Goal: Information Seeking & Learning: Learn about a topic

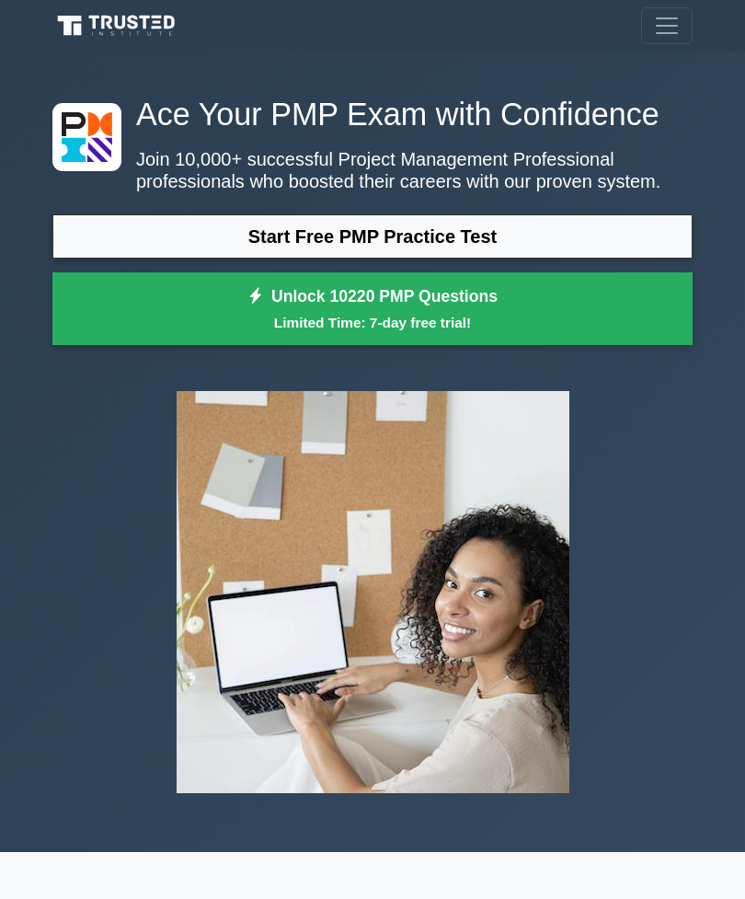
click at [557, 259] on link "Start Free PMP Practice Test" at bounding box center [372, 236] width 640 height 44
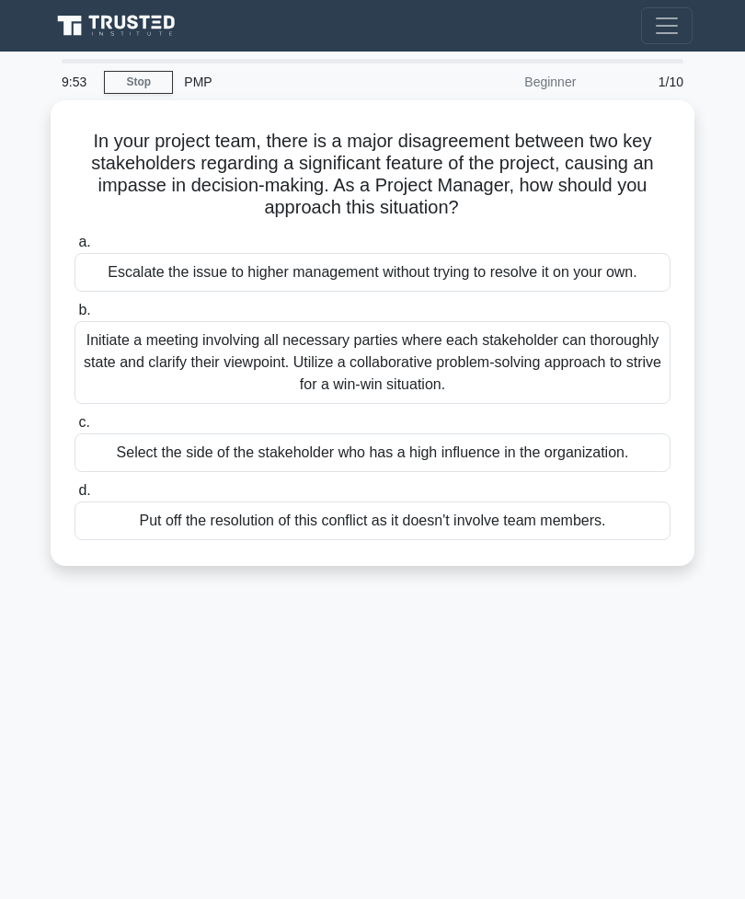
click at [491, 292] on div "Escalate the issue to higher management without trying to resolve it on your ow…" at bounding box center [373, 272] width 596 height 39
click at [75, 248] on input "a. Escalate the issue to higher management without trying to resolve it on your…" at bounding box center [75, 242] width 0 height 12
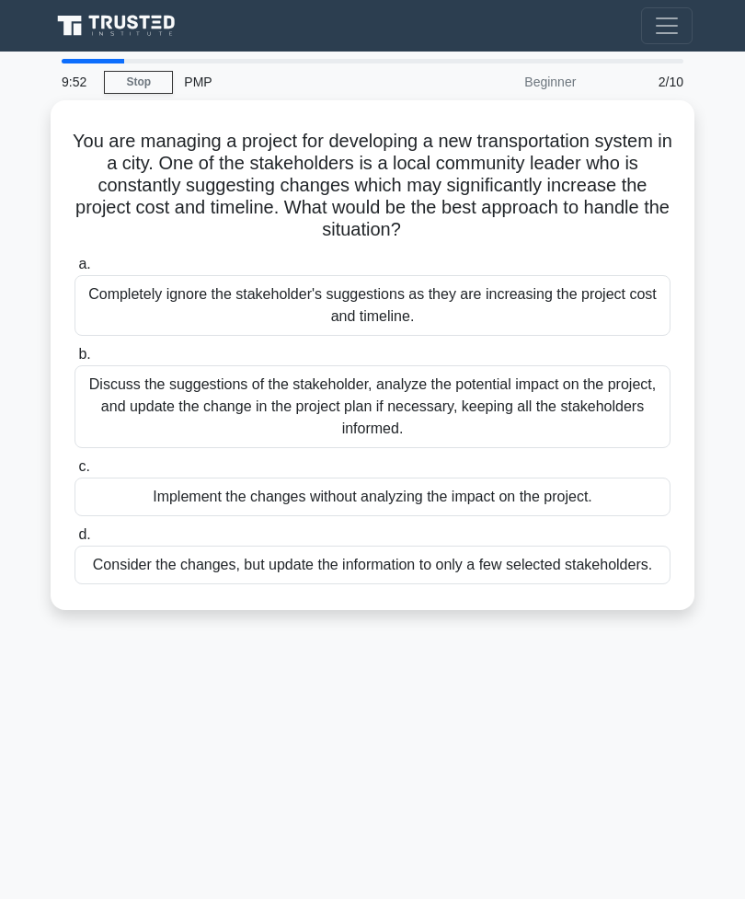
click at [523, 317] on div "Completely ignore the stakeholder's suggestions as they are increasing the proj…" at bounding box center [373, 305] width 596 height 61
click at [75, 271] on input "a. Completely ignore the stakeholder's suggestions as they are increasing the p…" at bounding box center [75, 265] width 0 height 12
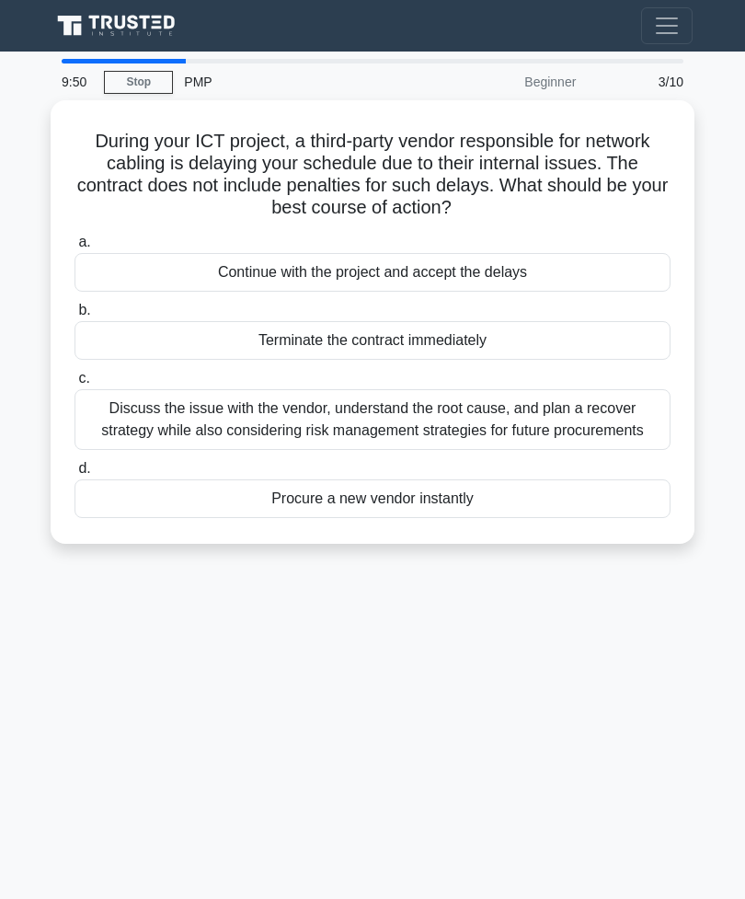
click at [423, 341] on div "Terminate the contract immediately" at bounding box center [373, 340] width 596 height 39
click at [75, 317] on input "b. Terminate the contract immediately" at bounding box center [75, 311] width 0 height 12
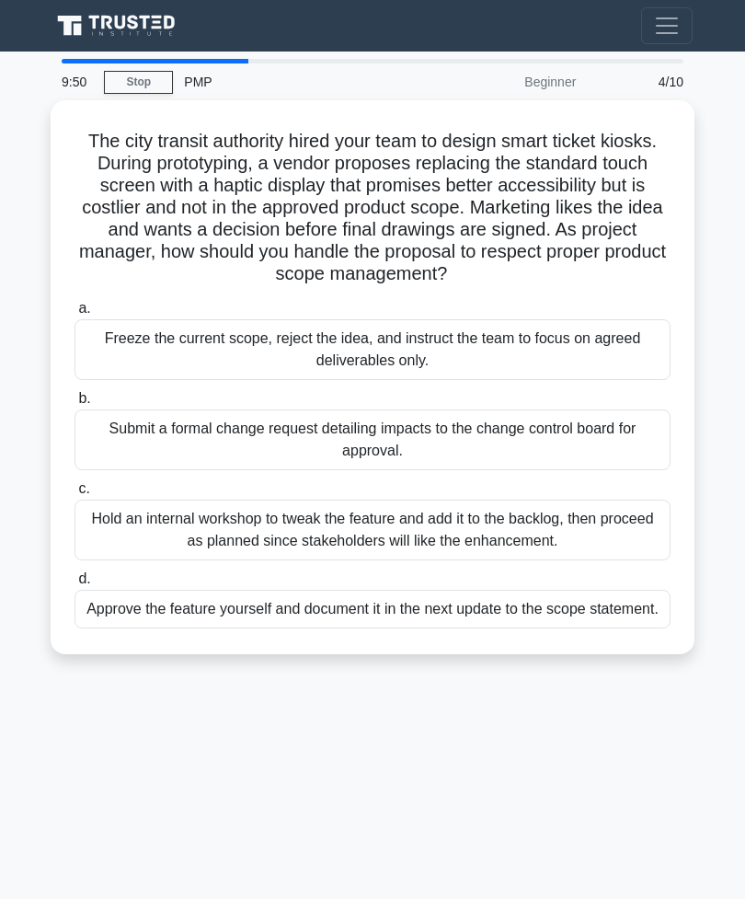
click at [442, 351] on div "Freeze the current scope, reject the idea, and instruct the team to focus on ag…" at bounding box center [373, 349] width 596 height 61
click at [75, 315] on input "a. Freeze the current scope, reject the idea, and instruct the team to focus on…" at bounding box center [75, 309] width 0 height 12
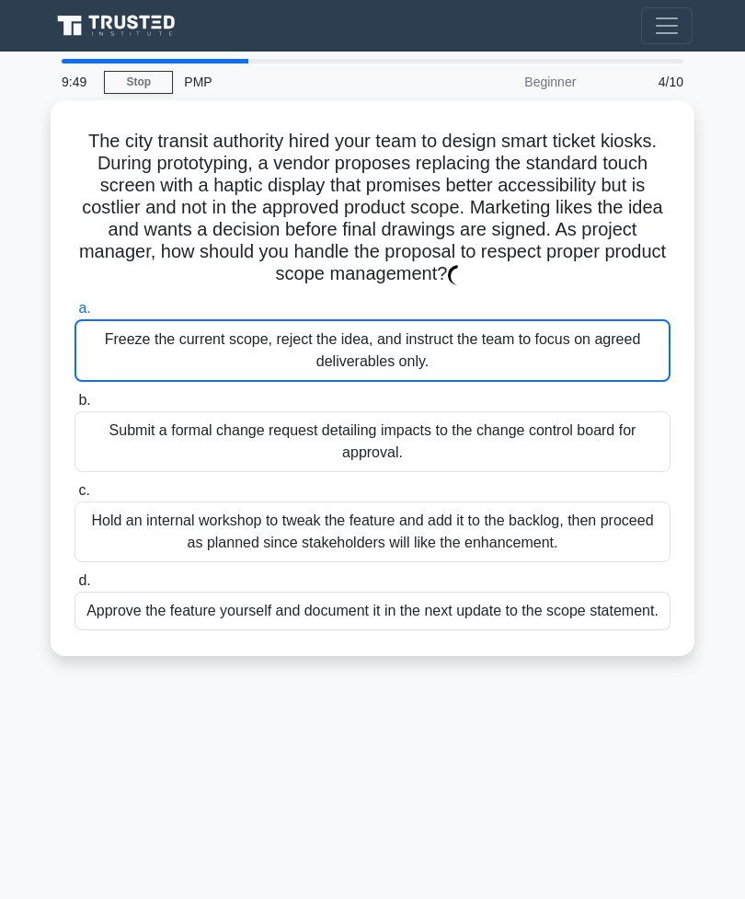
click at [442, 350] on div "Freeze the current scope, reject the idea, and instruct the team to focus on ag…" at bounding box center [373, 350] width 596 height 63
click at [452, 364] on div "Freeze the current scope, reject the idea, and instruct the team to focus on ag…" at bounding box center [373, 350] width 596 height 63
click at [75, 315] on input "a. Freeze the current scope, reject the idea, and instruct the team to focus on…" at bounding box center [75, 309] width 0 height 12
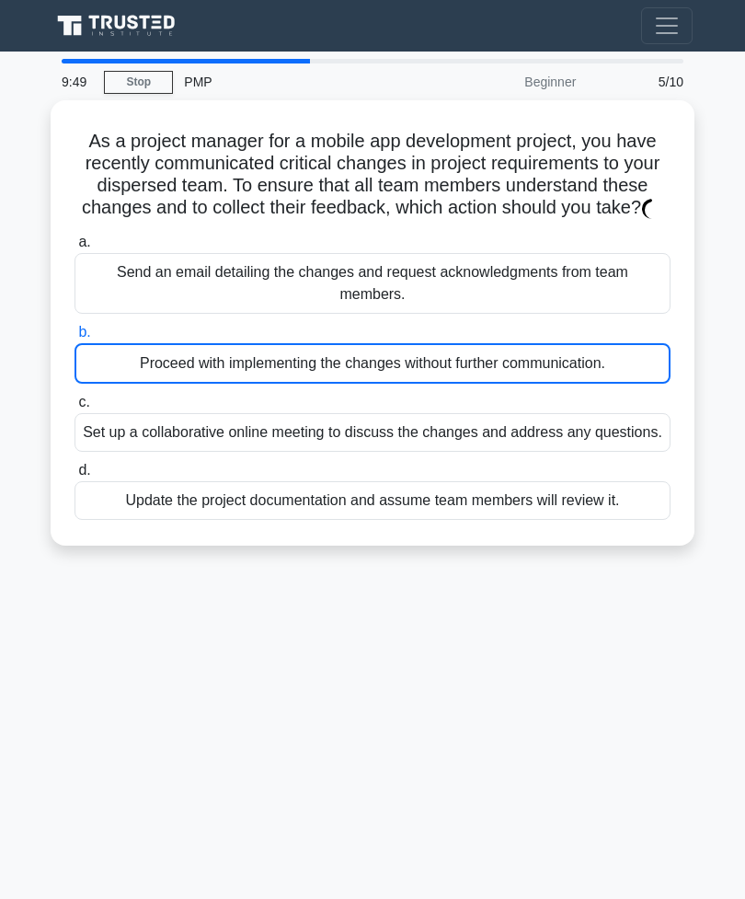
click at [455, 372] on div "Proceed with implementing the changes without further communication." at bounding box center [373, 363] width 596 height 40
click at [75, 339] on input "b. Proceed with implementing the changes without further communication." at bounding box center [75, 333] width 0 height 12
click at [454, 371] on div "Proceed with implementing the changes without further communication." at bounding box center [373, 363] width 596 height 40
click at [75, 339] on input "b. Proceed with implementing the changes without further communication." at bounding box center [75, 333] width 0 height 12
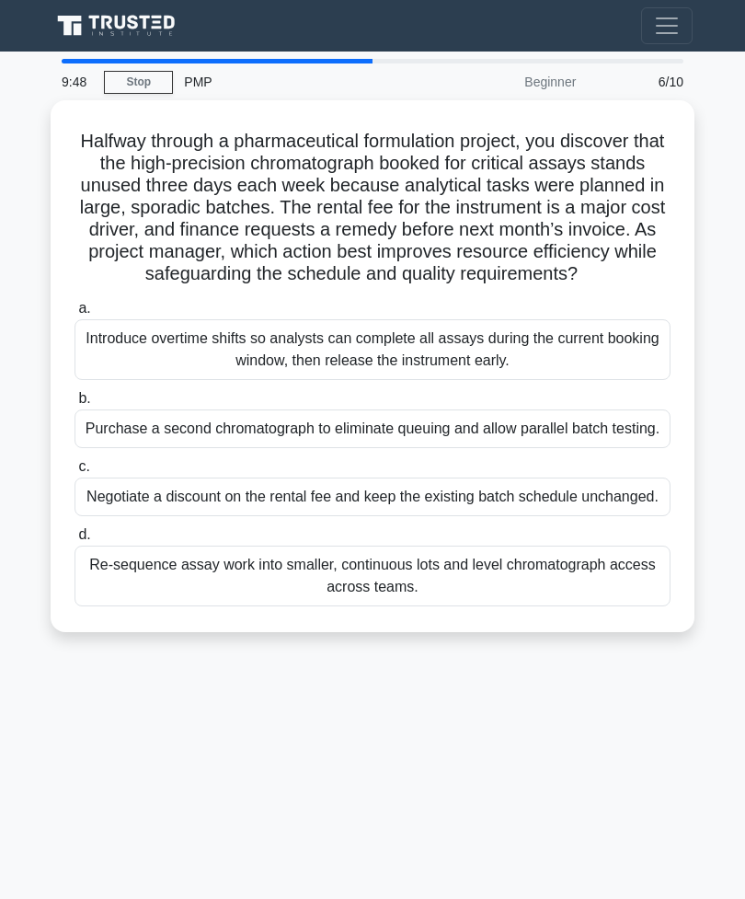
click at [455, 377] on div "Introduce overtime shifts so analysts can complete all assays during the curren…" at bounding box center [373, 349] width 596 height 61
click at [75, 315] on input "a. Introduce overtime shifts so analysts can complete all assays during the cur…" at bounding box center [75, 309] width 0 height 12
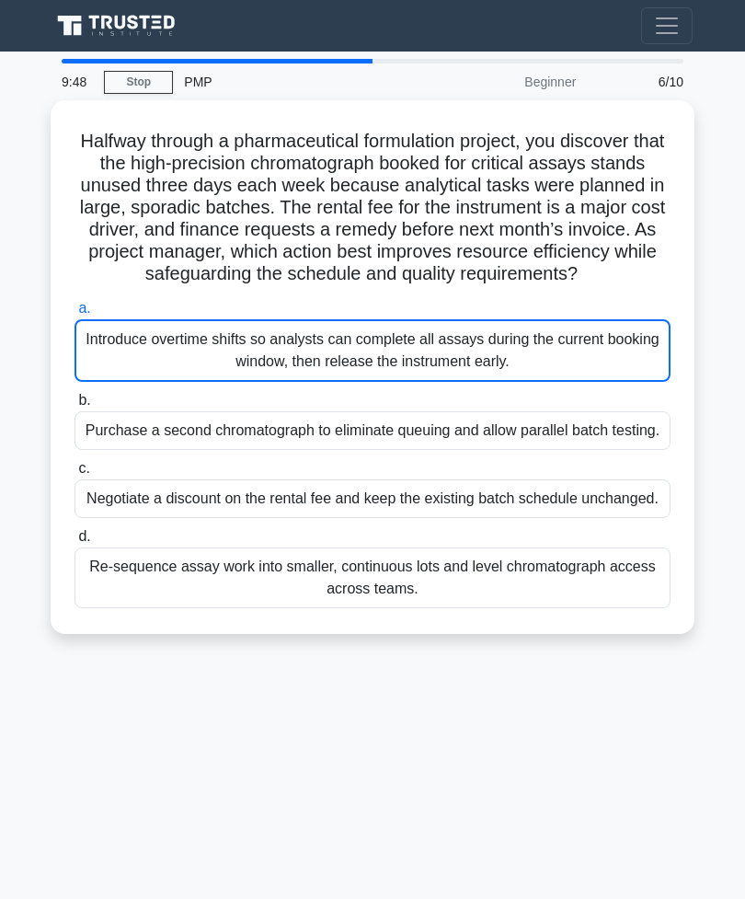
click at [459, 376] on div "Introduce overtime shifts so analysts can complete all assays during the curren…" at bounding box center [373, 350] width 596 height 63
click at [458, 375] on div "Introduce overtime shifts so analysts can complete all assays during the curren…" at bounding box center [373, 350] width 596 height 63
click at [461, 378] on div "Introduce overtime shifts so analysts can complete all assays during the curren…" at bounding box center [373, 350] width 596 height 63
click at [75, 315] on input "a. Introduce overtime shifts so analysts can complete all assays during the cur…" at bounding box center [75, 309] width 0 height 12
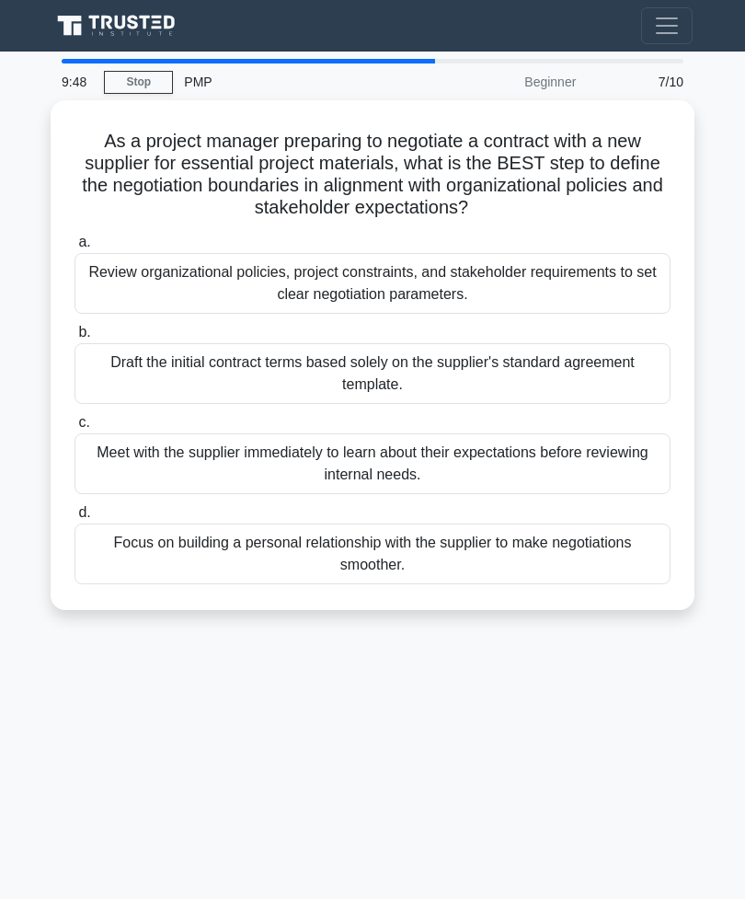
click at [460, 377] on div "Draft the initial contract terms based solely on the supplier's standard agreem…" at bounding box center [373, 373] width 596 height 61
click at [75, 339] on input "b. Draft the initial contract terms based solely on the supplier's standard agr…" at bounding box center [75, 333] width 0 height 12
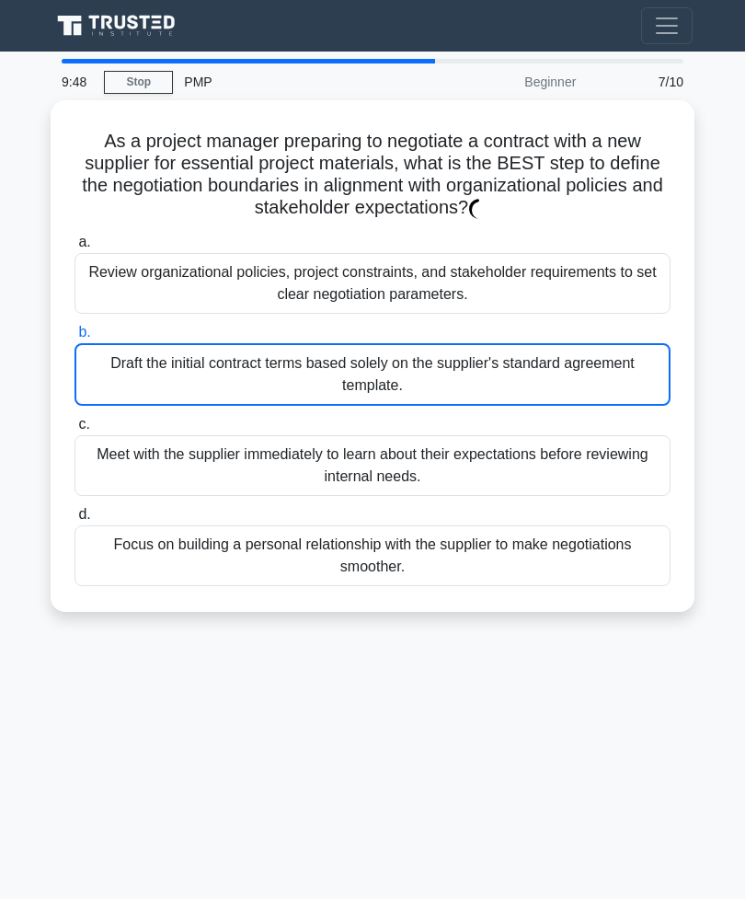
click at [461, 369] on div "Draft the initial contract terms based solely on the supplier's standard agreem…" at bounding box center [373, 374] width 596 height 63
click at [75, 339] on input "b. Draft the initial contract terms based solely on the supplier's standard agr…" at bounding box center [75, 333] width 0 height 12
click at [460, 368] on div "Draft the initial contract terms based solely on the supplier's standard agreem…" at bounding box center [373, 374] width 596 height 63
click at [75, 339] on input "b. Draft the initial contract terms based solely on the supplier's standard agr…" at bounding box center [75, 333] width 0 height 12
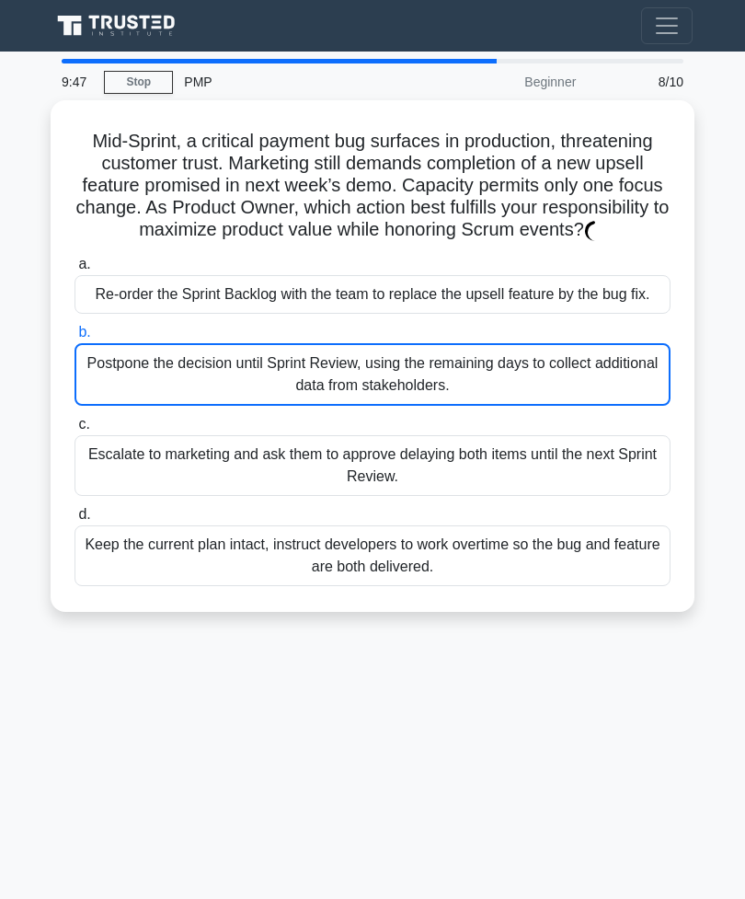
click at [466, 372] on label "b. Postpone the decision until Sprint Review, using the remaining days to colle…" at bounding box center [373, 363] width 596 height 85
click at [75, 339] on input "b. Postpone the decision until Sprint Review, using the remaining days to colle…" at bounding box center [75, 333] width 0 height 12
click at [465, 371] on label "b. Postpone the decision until Sprint Review, using the remaining days to colle…" at bounding box center [373, 363] width 596 height 85
click at [75, 339] on input "b. Postpone the decision until Sprint Review, using the remaining days to colle…" at bounding box center [75, 333] width 0 height 12
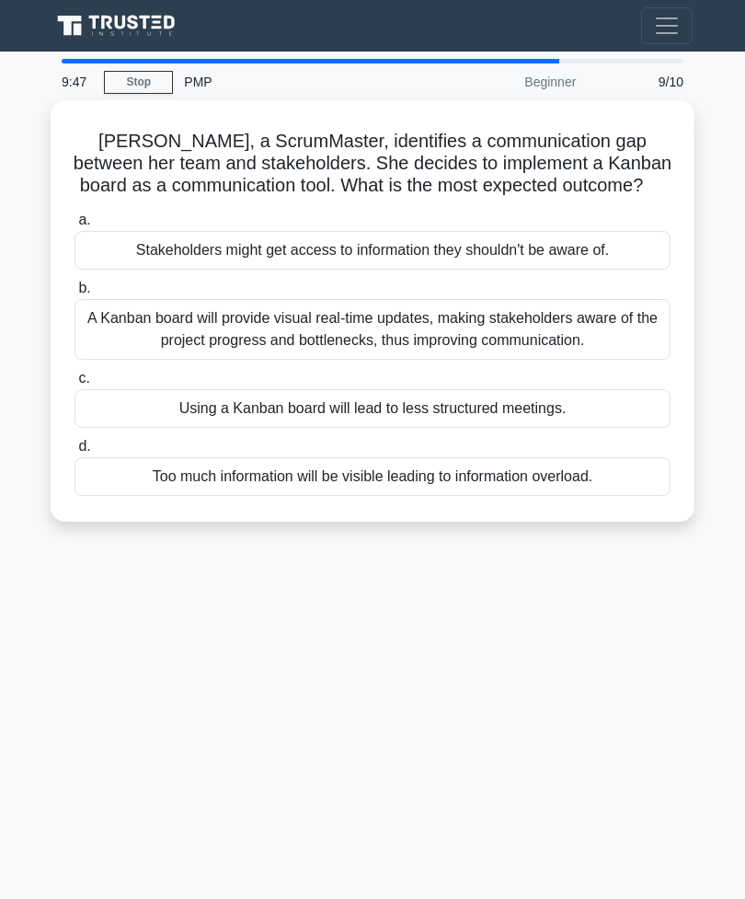
click at [464, 360] on div "A Kanban board will provide visual real-time updates, making stakeholders aware…" at bounding box center [373, 329] width 596 height 61
click at [75, 294] on input "b. A Kanban board will provide visual real-time updates, making stakeholders aw…" at bounding box center [75, 288] width 0 height 12
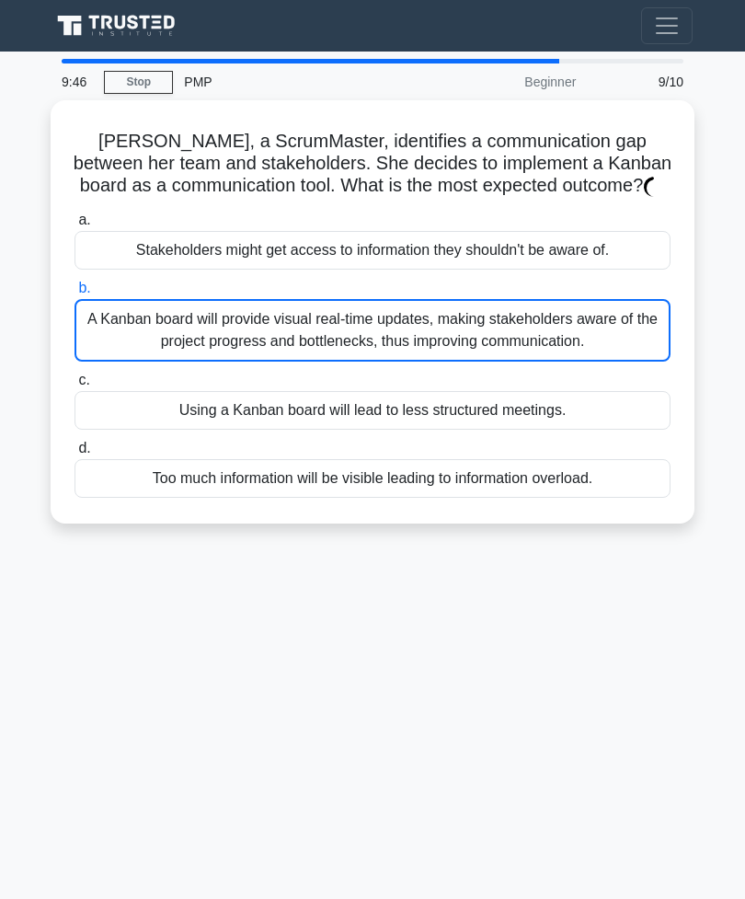
click at [463, 362] on div "A Kanban board will provide visual real-time updates, making stakeholders aware…" at bounding box center [373, 330] width 596 height 63
click at [75, 294] on input "b. A Kanban board will provide visual real-time updates, making stakeholders aw…" at bounding box center [75, 288] width 0 height 12
click at [462, 362] on div "A Kanban board will provide visual real-time updates, making stakeholders aware…" at bounding box center [373, 330] width 596 height 63
click at [75, 294] on input "b. A Kanban board will provide visual real-time updates, making stakeholders aw…" at bounding box center [75, 288] width 0 height 12
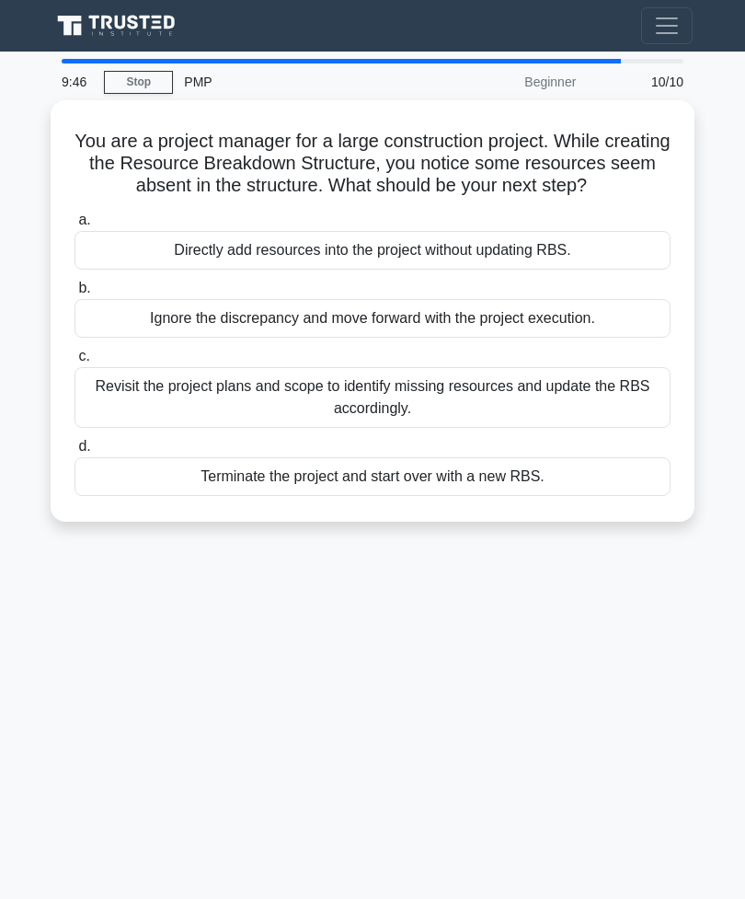
click at [464, 389] on div "Revisit the project plans and scope to identify missing resources and update th…" at bounding box center [373, 397] width 596 height 61
click at [75, 363] on input "c. Revisit the project plans and scope to identify missing resources and update…" at bounding box center [75, 357] width 0 height 12
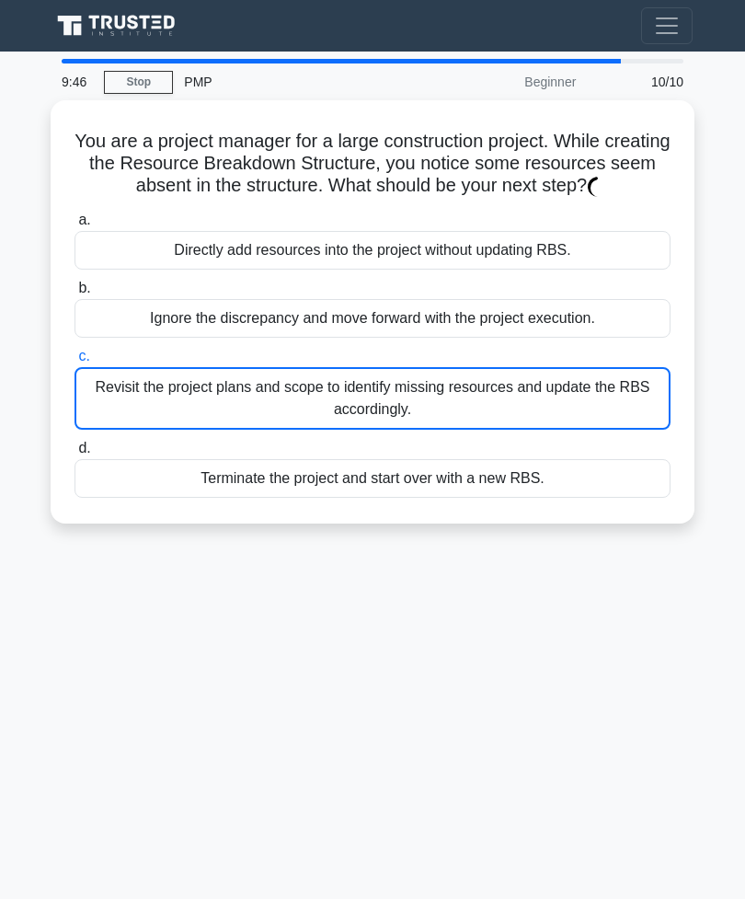
click at [467, 390] on div "Revisit the project plans and scope to identify missing resources and update th…" at bounding box center [373, 398] width 596 height 63
click at [75, 363] on input "c. Revisit the project plans and scope to identify missing resources and update…" at bounding box center [75, 357] width 0 height 12
click at [466, 390] on div "Revisit the project plans and scope to identify missing resources and update th…" at bounding box center [373, 398] width 596 height 63
click at [75, 363] on input "c. Revisit the project plans and scope to identify missing resources and update…" at bounding box center [75, 357] width 0 height 12
click at [467, 395] on div "Revisit the project plans and scope to identify missing resources and update th…" at bounding box center [373, 398] width 596 height 63
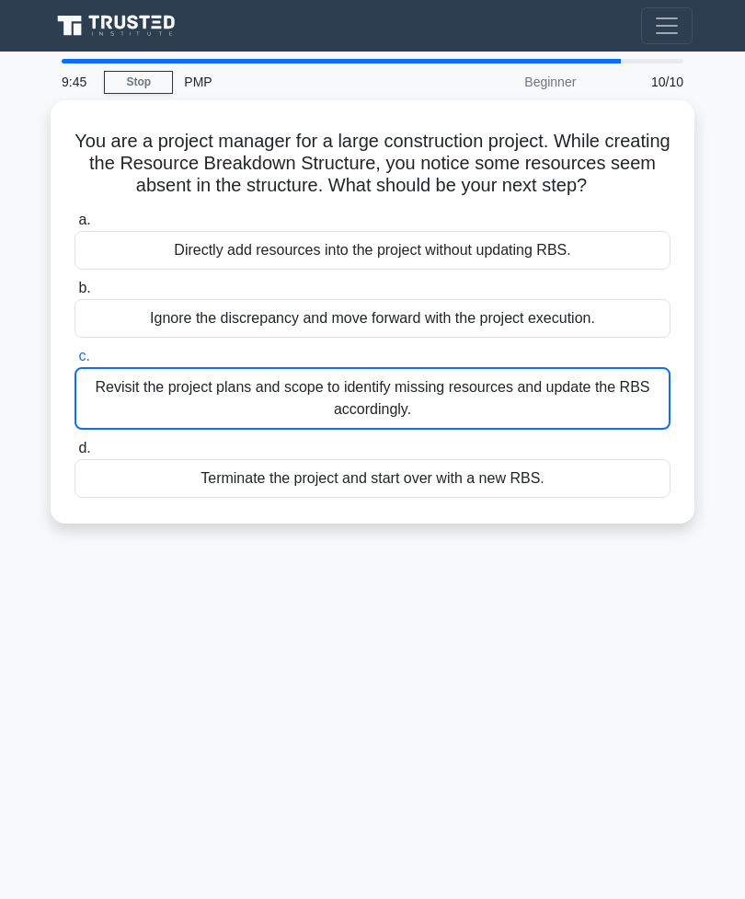
click at [75, 363] on input "c. Revisit the project plans and scope to identify missing resources and update…" at bounding box center [75, 357] width 0 height 12
click at [467, 394] on div "Revisit the project plans and scope to identify missing resources and update th…" at bounding box center [373, 398] width 596 height 63
click at [75, 363] on input "c. Revisit the project plans and scope to identify missing resources and update…" at bounding box center [75, 357] width 0 height 12
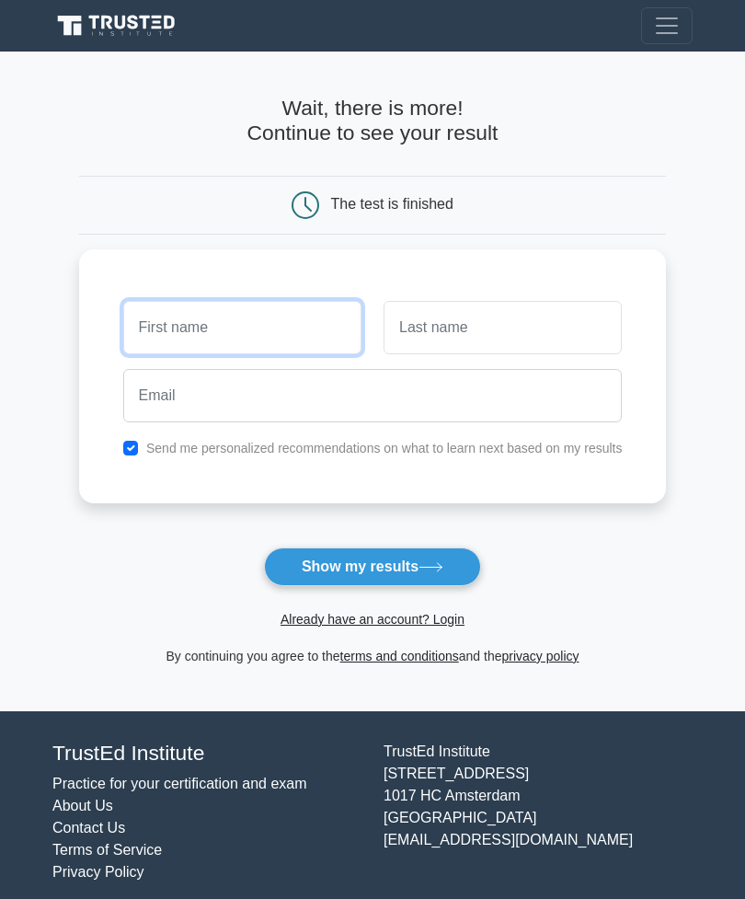
click at [315, 321] on input "text" at bounding box center [242, 327] width 238 height 53
type input "Sakeenan"
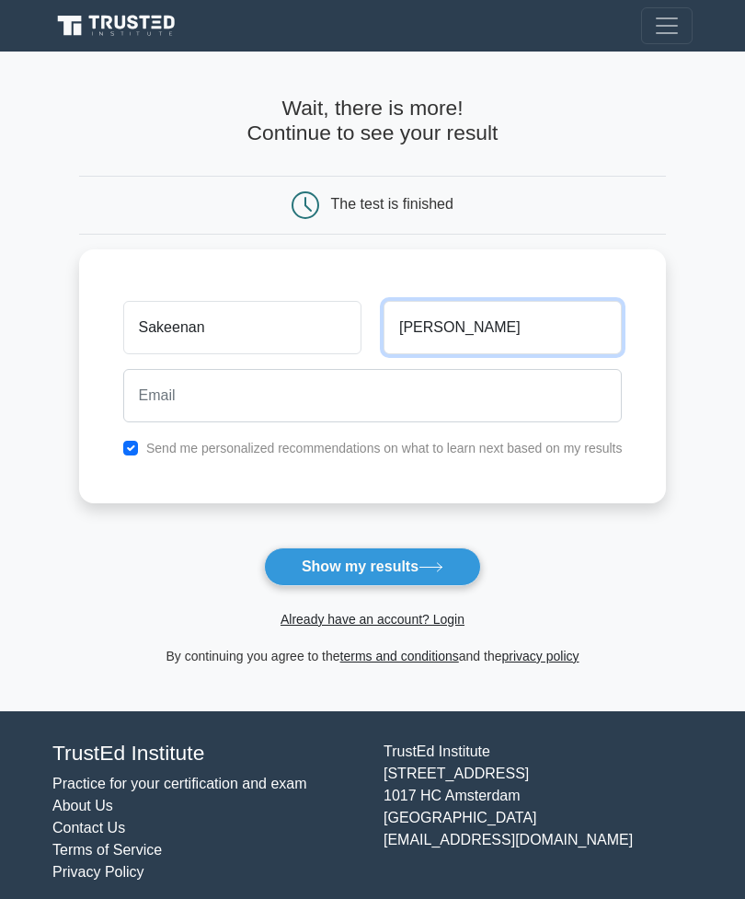
type input "Beeharry"
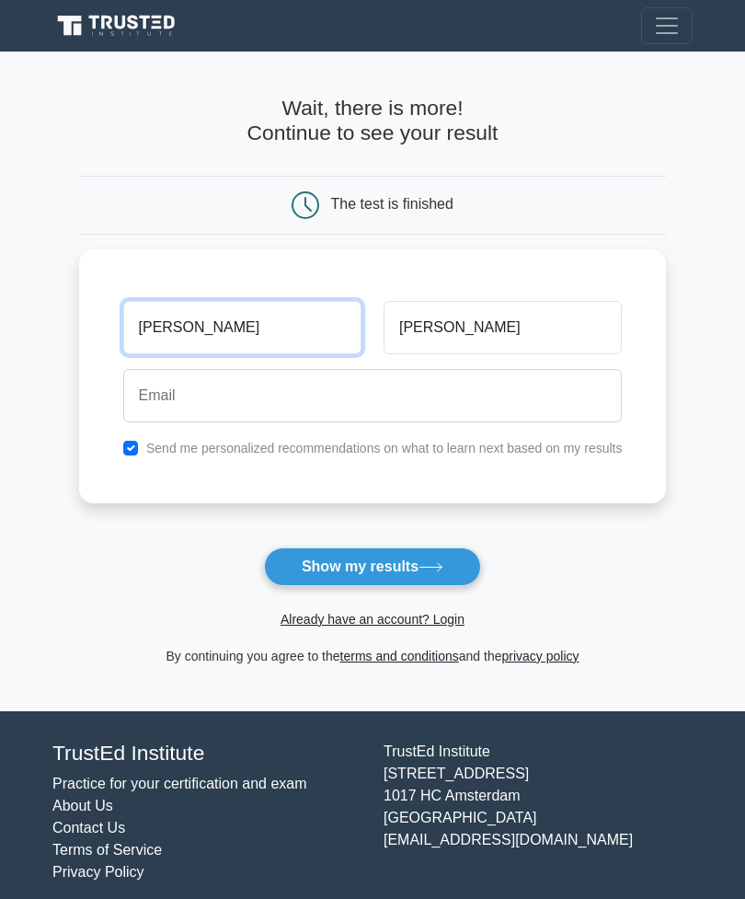
type input "[PERSON_NAME]"
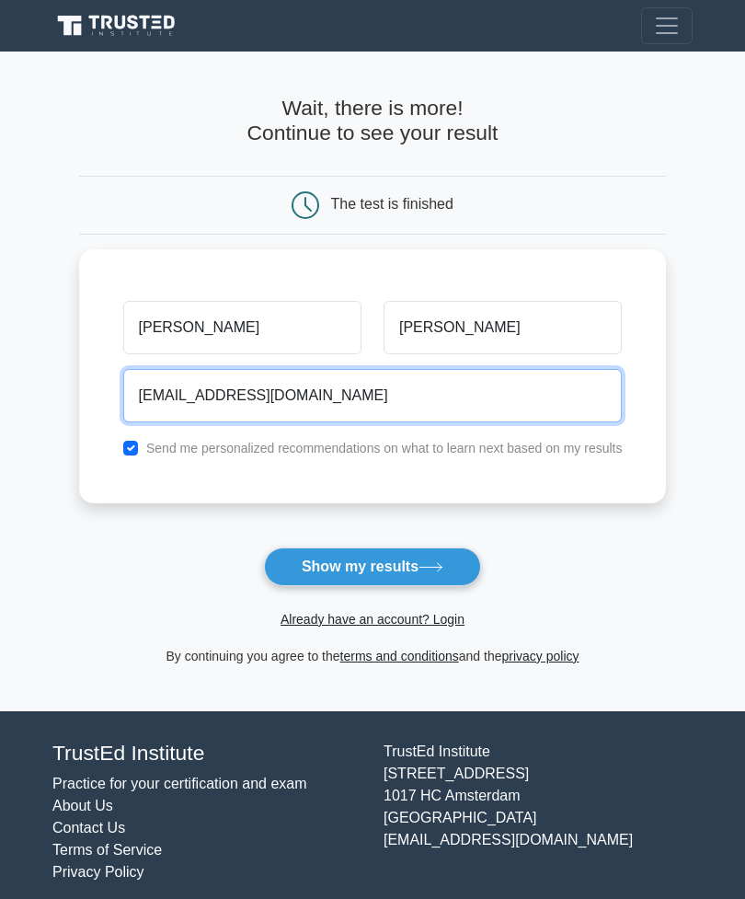
type input "sakeenah1505@iclould.com"
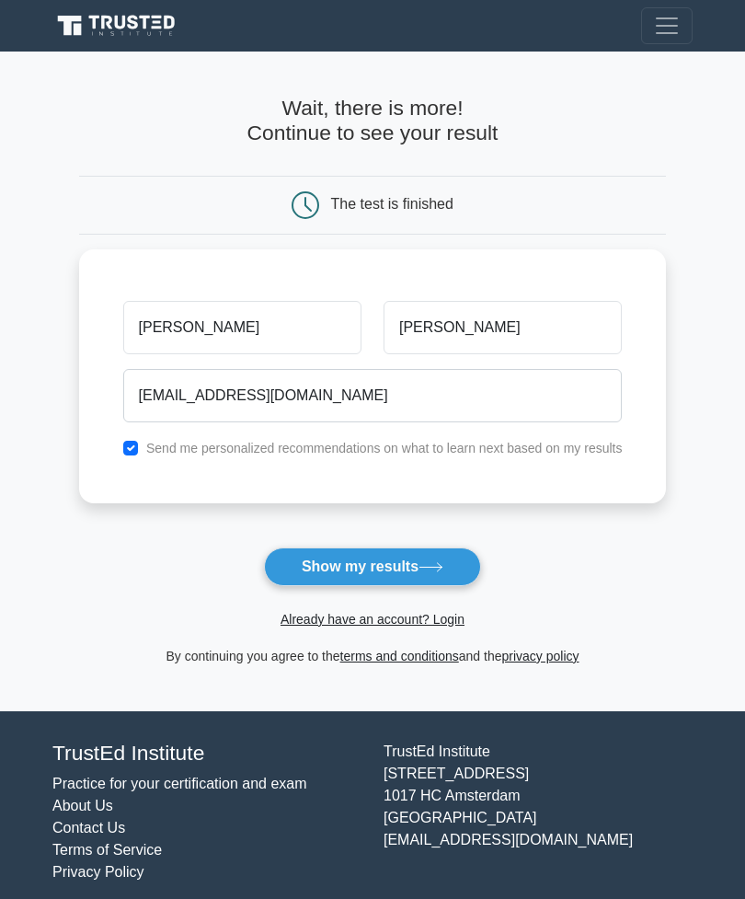
click at [411, 570] on button "Show my results" at bounding box center [372, 566] width 217 height 39
